Goal: Task Accomplishment & Management: Complete application form

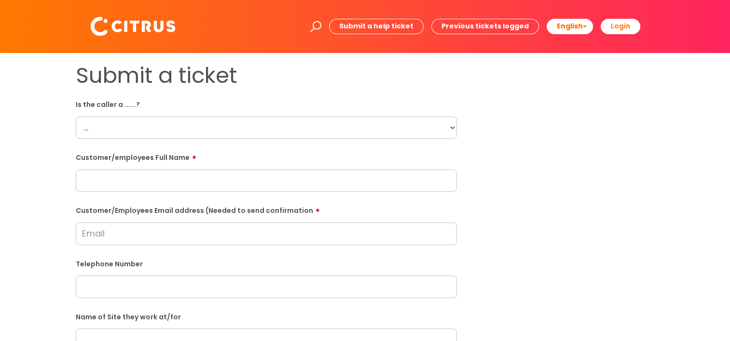
click at [135, 172] on input "text" at bounding box center [266, 181] width 381 height 22
paste input "[PERSON_NAME]"
type input "[PERSON_NAME]"
click at [179, 235] on input "Customer/Employees Email address (Needed to send confirmation" at bounding box center [266, 234] width 381 height 22
paste input "[EMAIL_ADDRESS][DOMAIN_NAME]"
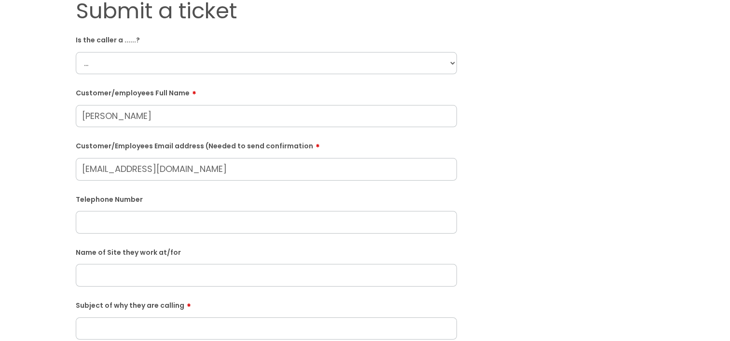
scroll to position [96, 0]
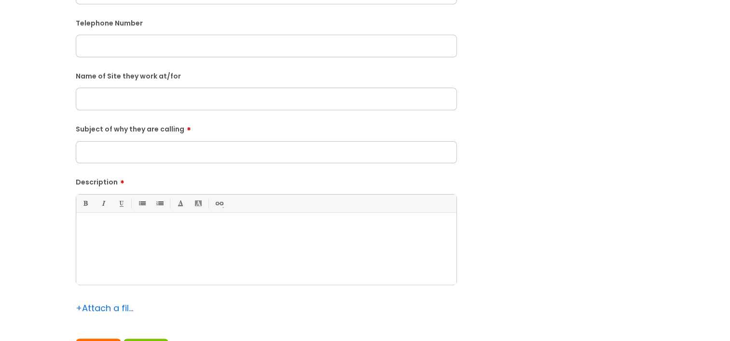
type input "[EMAIL_ADDRESS][DOMAIN_NAME]"
click at [133, 257] on div at bounding box center [266, 251] width 380 height 67
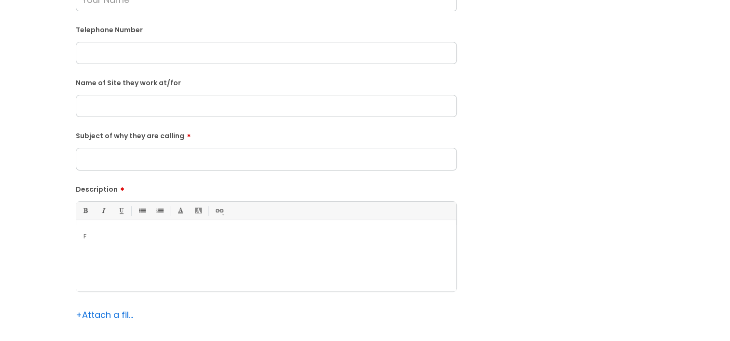
scroll to position [278, 0]
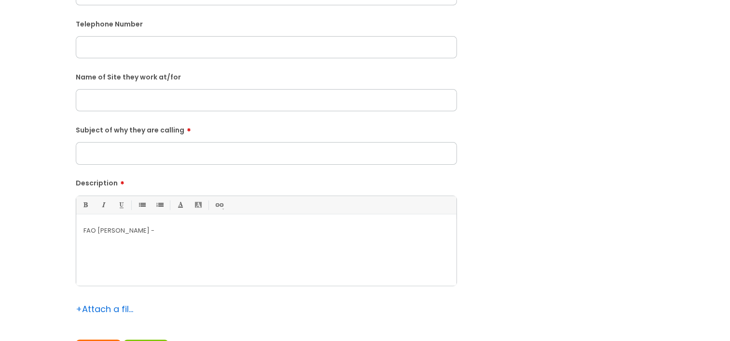
click at [129, 148] on input "Subject of why they are calling" at bounding box center [266, 153] width 381 height 22
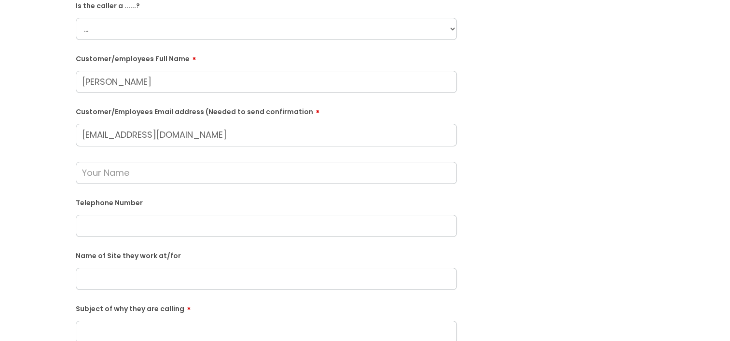
scroll to position [37, 0]
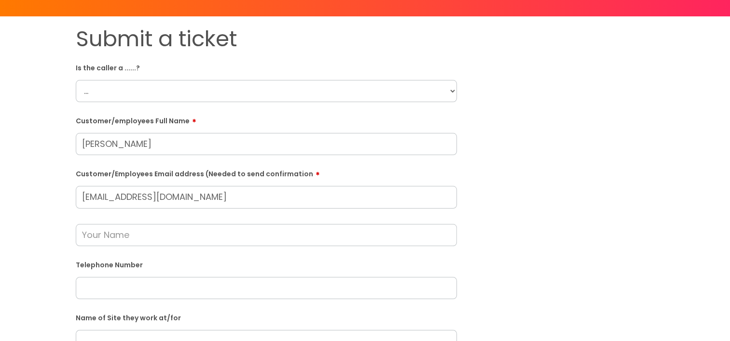
click at [151, 229] on input "text" at bounding box center [266, 235] width 381 height 22
click at [121, 233] on input "[PERSON_NAME]" at bounding box center [266, 235] width 381 height 22
type input "l"
type input "[PERSON_NAME]"
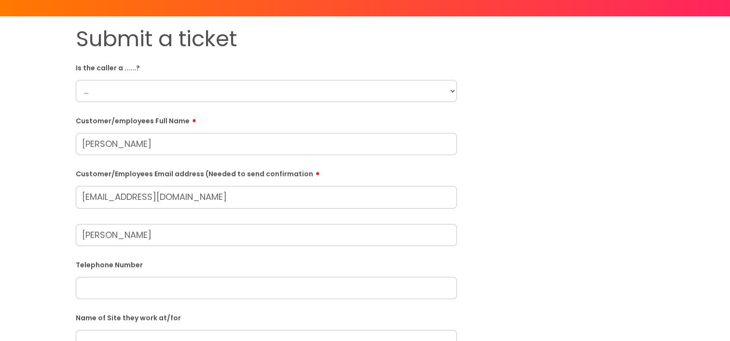
click at [123, 104] on form "Is the caller a ......? ... Citrus Customer Citrus Employee [DEMOGRAPHIC_DATA] …" at bounding box center [266, 332] width 381 height 544
click at [119, 99] on select "... Citrus Customer Citrus Employee [DEMOGRAPHIC_DATA] Supplier" at bounding box center [266, 91] width 381 height 22
select select "Citrus Employee"
click at [76, 80] on select "... Citrus Customer Citrus Employee [DEMOGRAPHIC_DATA] Supplier" at bounding box center [266, 91] width 381 height 22
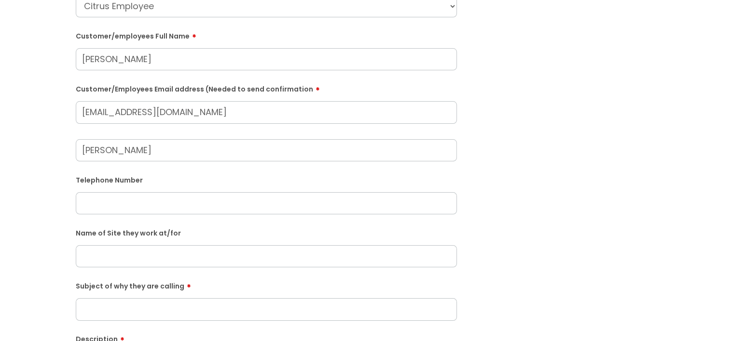
scroll to position [278, 0]
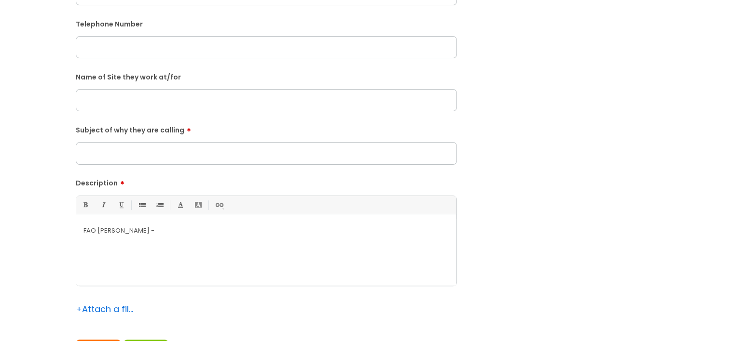
click at [177, 265] on div "FAO [PERSON_NAME] -" at bounding box center [266, 252] width 380 height 67
click at [154, 148] on input "Subject of why they are calling" at bounding box center [266, 153] width 381 height 22
click at [82, 156] on input "Pay" at bounding box center [266, 153] width 381 height 22
type input "Pay"
click at [316, 249] on div "FAO [PERSON_NAME] is calling as he is yet to receive his pay." at bounding box center [266, 252] width 380 height 67
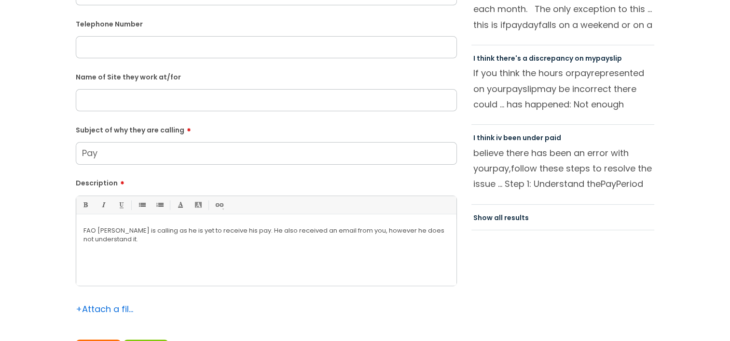
click at [230, 240] on p "FAO [PERSON_NAME] is calling as he is yet to receive his pay. He also received …" at bounding box center [266, 235] width 366 height 17
click at [137, 156] on input "Pay" at bounding box center [266, 153] width 381 height 22
click at [229, 45] on input "text" at bounding box center [266, 47] width 381 height 22
paste input "07711816323"
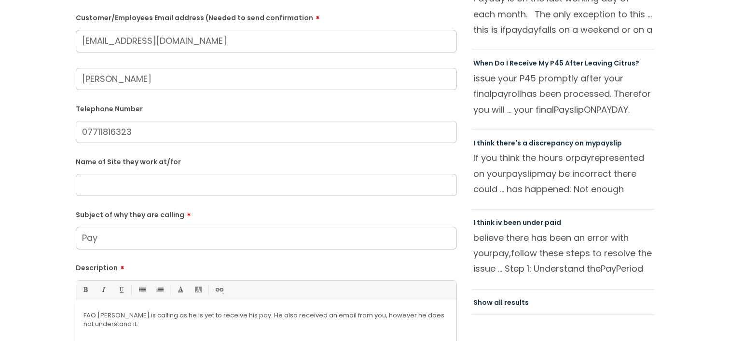
scroll to position [181, 0]
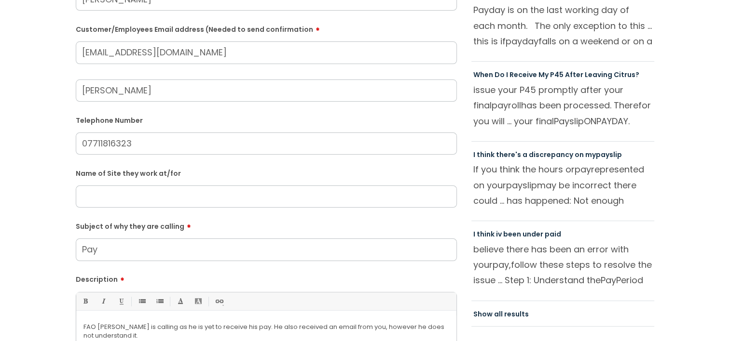
type input "07711816323"
click at [129, 199] on input "text" at bounding box center [266, 197] width 381 height 22
click at [114, 199] on input "text" at bounding box center [266, 197] width 381 height 22
click at [114, 199] on input "Performing" at bounding box center [266, 197] width 381 height 22
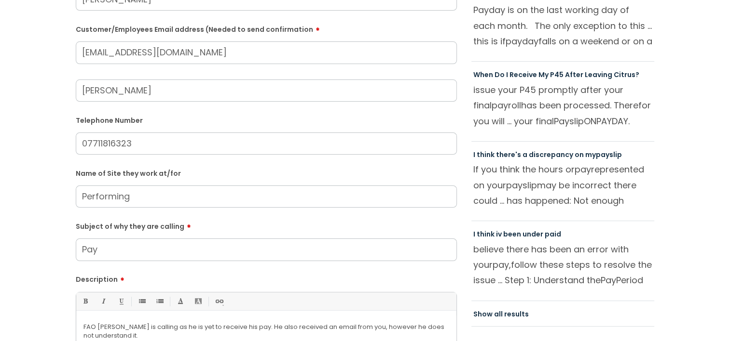
click at [114, 199] on input "Performing" at bounding box center [266, 197] width 381 height 22
click at [176, 198] on input "Performing" at bounding box center [266, 197] width 381 height 22
click at [81, 197] on input "Performing of Arts" at bounding box center [266, 197] width 381 height 22
type input "Arabesque Performing of Arts"
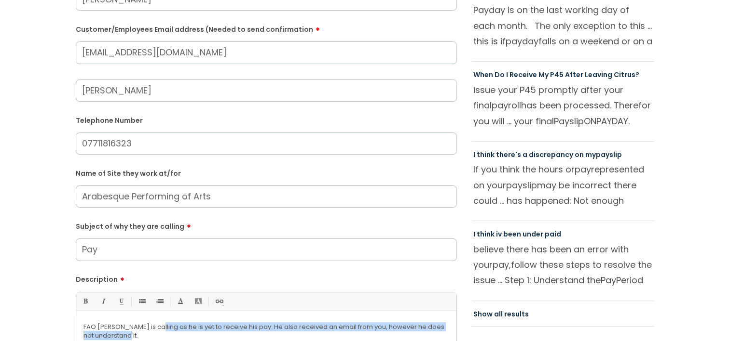
drag, startPoint x: 147, startPoint y: 336, endPoint x: 154, endPoint y: 328, distance: 10.9
click at [154, 328] on p "FAO [PERSON_NAME] is calling as he is yet to receive his pay. He also received …" at bounding box center [266, 331] width 366 height 17
copy p "as he is yet to receive his pay. He also received an email from you, however he…"
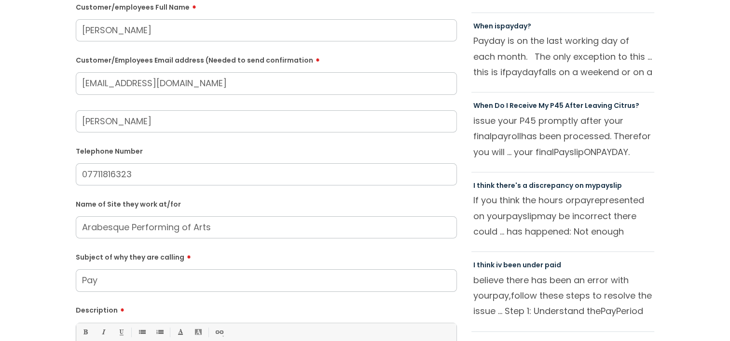
scroll to position [133, 0]
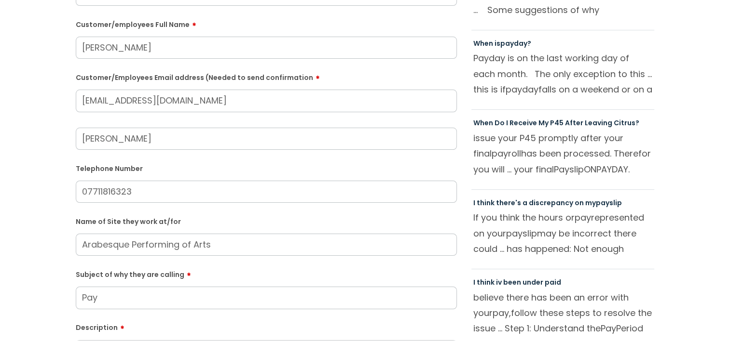
click at [103, 190] on input "07711816323" at bounding box center [266, 192] width 381 height 22
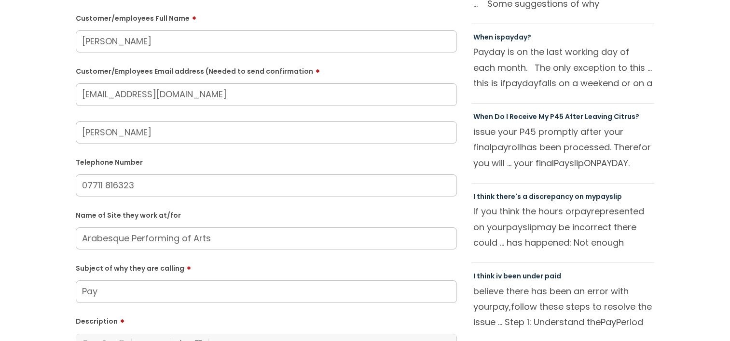
scroll to position [230, 0]
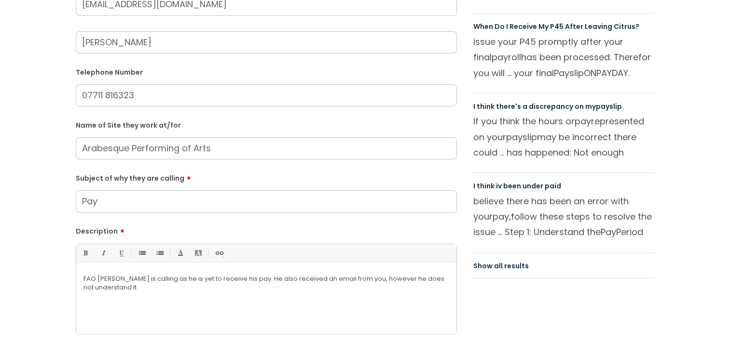
type input "07711 816323"
click at [135, 201] on input "Pay" at bounding box center [266, 202] width 381 height 22
drag, startPoint x: 135, startPoint y: 201, endPoint x: 56, endPoint y: 206, distance: 79.3
click at [56, 206] on div "Submit a ticket Is the caller a ......? ... Citrus Customer Citrus Employee [DE…" at bounding box center [365, 129] width 710 height 593
click at [129, 208] on input "Pay" at bounding box center [266, 202] width 381 height 22
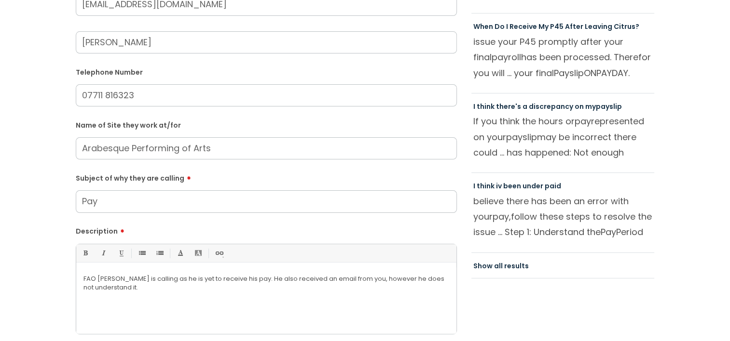
drag, startPoint x: 113, startPoint y: 208, endPoint x: 74, endPoint y: 203, distance: 39.5
click at [74, 203] on div "Submit a ticket Is the caller a ......? ... Citrus Customer Citrus Employee [DE…" at bounding box center [265, 129] width 395 height 593
type input "Not received pay."
click at [182, 294] on div "FAO [PERSON_NAME] is calling as he is yet to receive his pay. He also received …" at bounding box center [266, 301] width 380 height 67
click at [188, 297] on div "FAO [PERSON_NAME] is calling as he is yet to receive his pay. He also received …" at bounding box center [266, 301] width 380 height 67
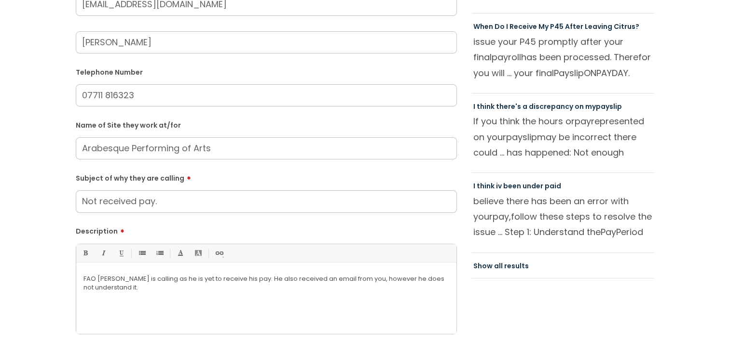
click at [188, 297] on div "FAO [PERSON_NAME] is calling as he is yet to receive his pay. He also received …" at bounding box center [266, 301] width 380 height 67
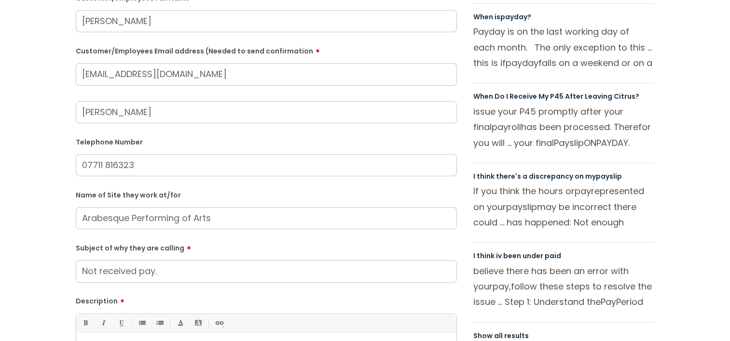
scroll to position [338, 0]
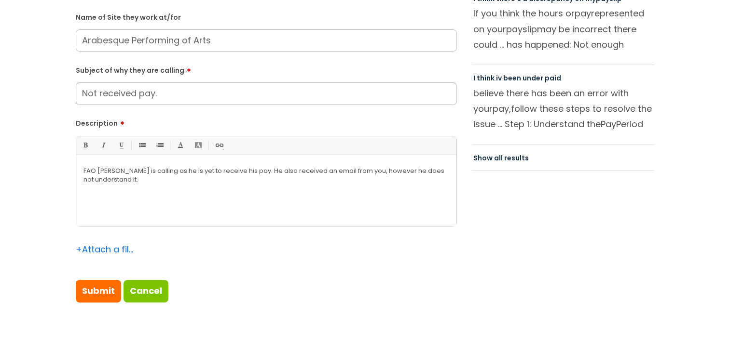
drag, startPoint x: 214, startPoint y: 42, endPoint x: 40, endPoint y: 64, distance: 176.0
click at [40, 64] on div "Submit a ticket Is the caller a ......? ... Citrus Customer Citrus Employee [DE…" at bounding box center [365, 21] width 710 height 593
click at [100, 289] on input "Submit" at bounding box center [98, 291] width 45 height 22
type input "Please Wait..."
